Goal: Task Accomplishment & Management: Manage account settings

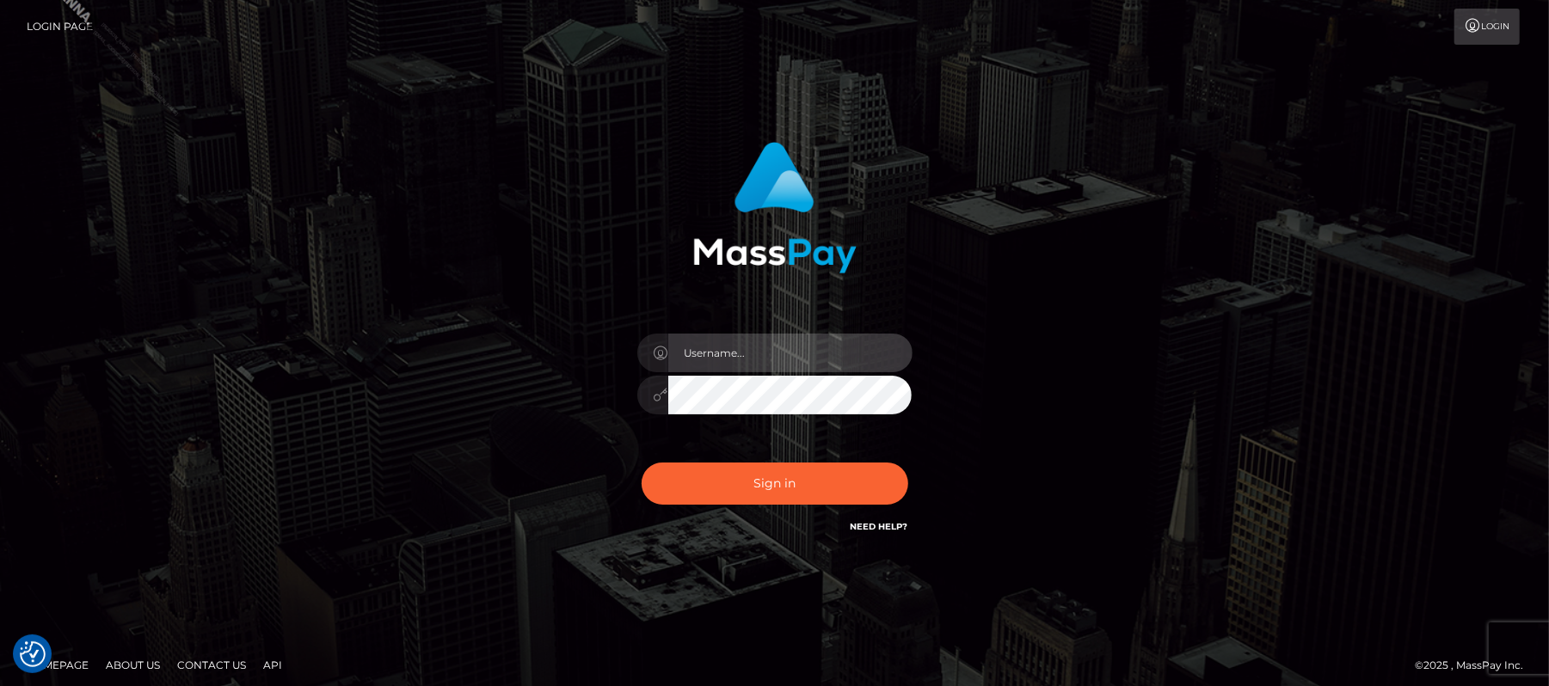
type input "Carmel.megabonanza"
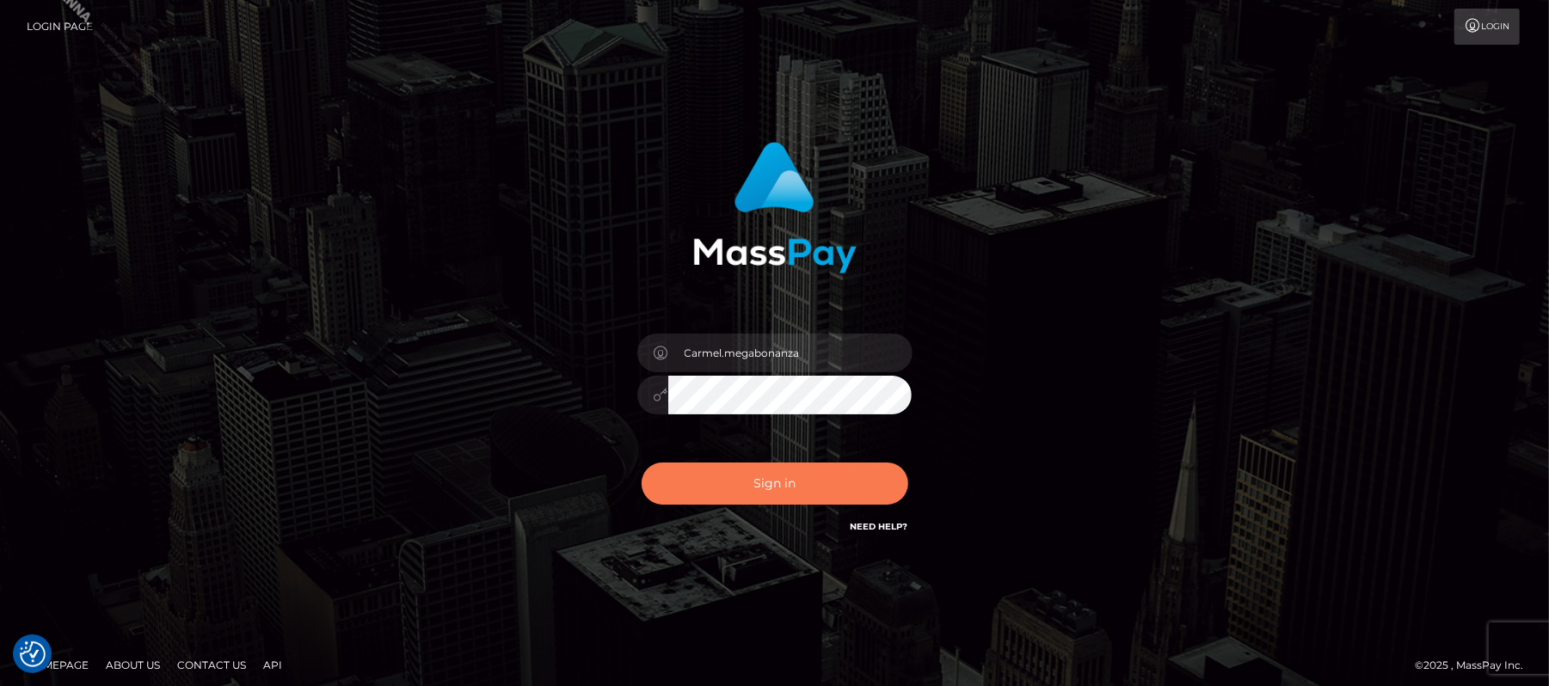
click at [731, 483] on button "Sign in" at bounding box center [775, 484] width 267 height 42
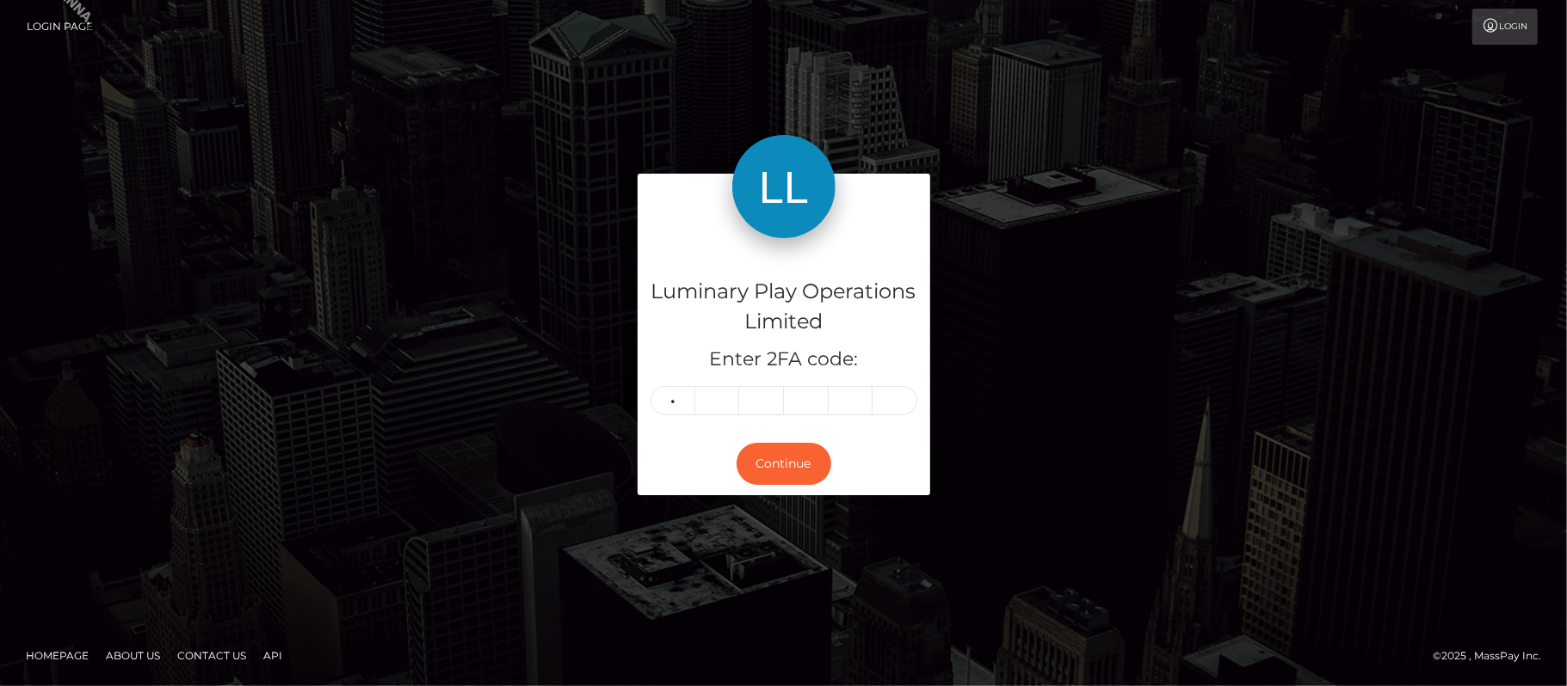
type input "1"
type input "9"
type input "8"
type input "1"
type input "9"
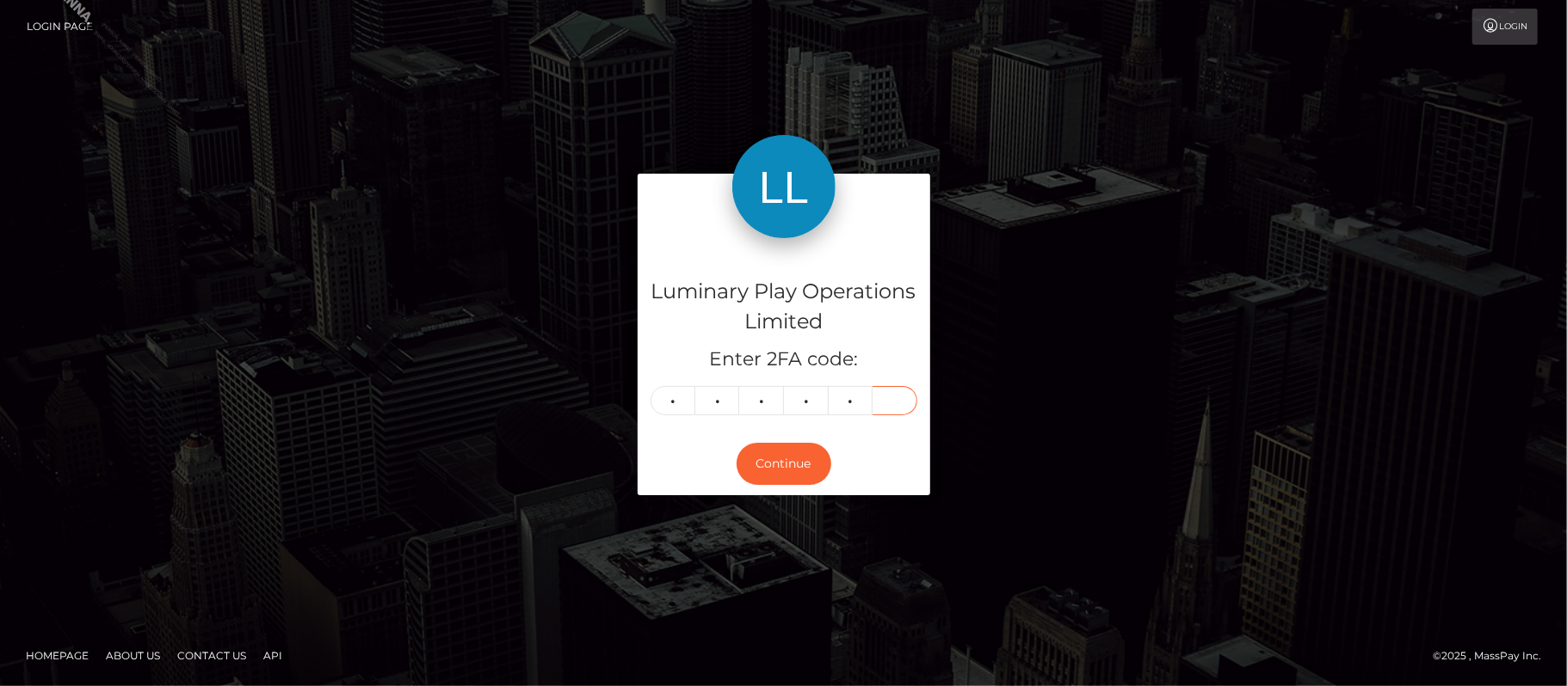
type input "0"
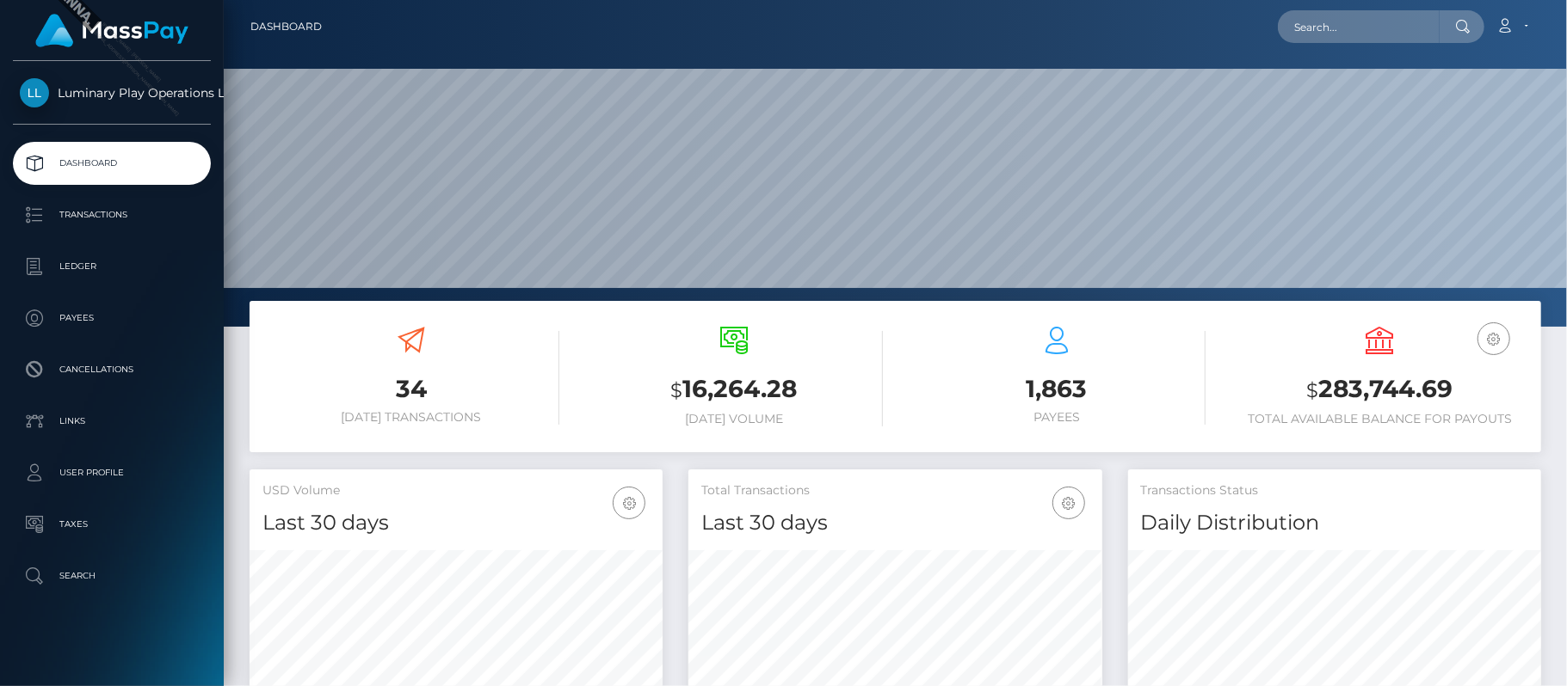
scroll to position [305, 414]
